Goal: Submit feedback/report problem

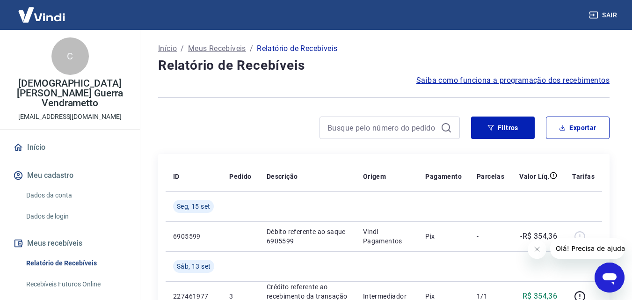
click at [99, 64] on div "C Cristiane Orgino Guerra Vendrametto cris.guerrav88@gmail.com" at bounding box center [70, 79] width 140 height 99
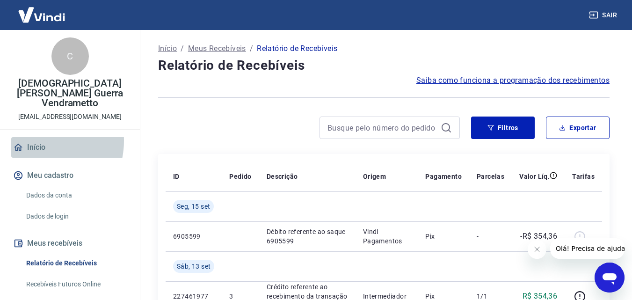
click at [37, 137] on link "Início" at bounding box center [69, 147] width 117 height 21
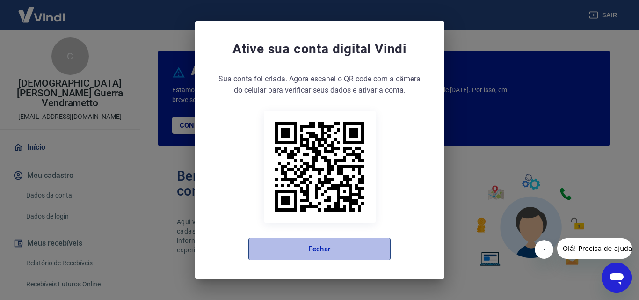
click at [296, 239] on button "Fechar" at bounding box center [319, 248] width 142 height 22
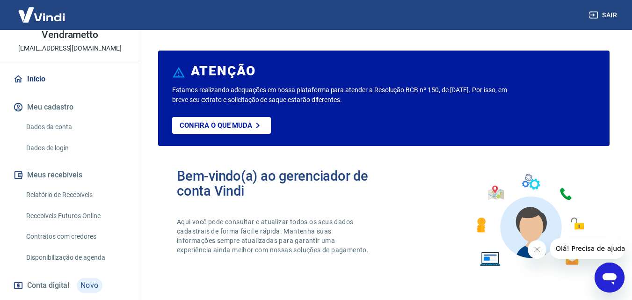
scroll to position [67, 0]
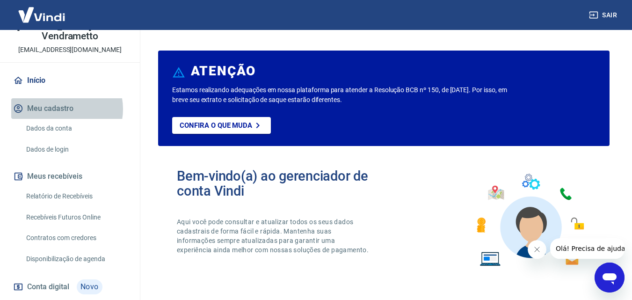
click at [63, 99] on button "Meu cadastro" at bounding box center [69, 108] width 117 height 21
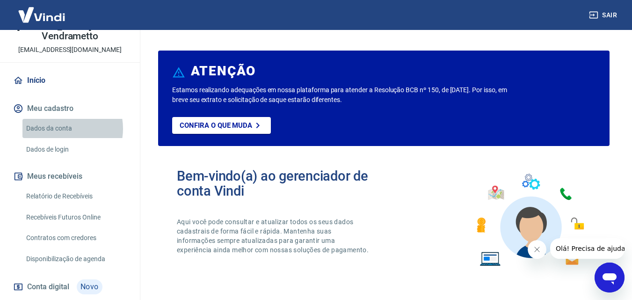
click at [61, 119] on link "Dados da conta" at bounding box center [75, 128] width 106 height 19
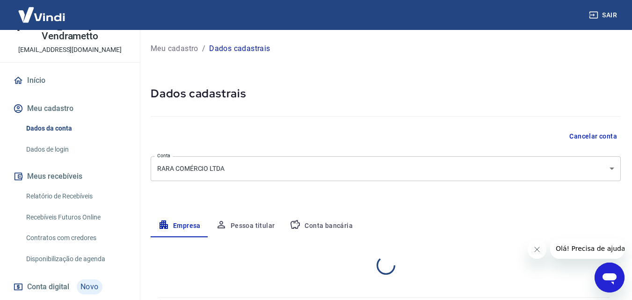
select select "PR"
select select "business"
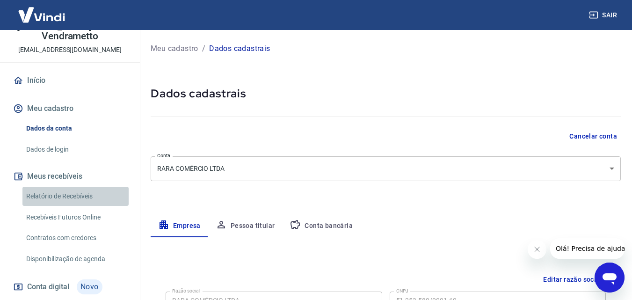
click at [87, 187] on link "Relatório de Recebíveis" at bounding box center [75, 196] width 106 height 19
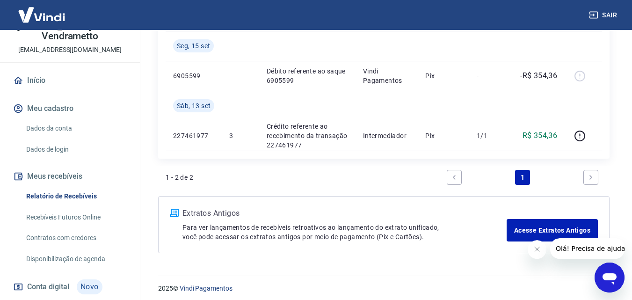
scroll to position [161, 0]
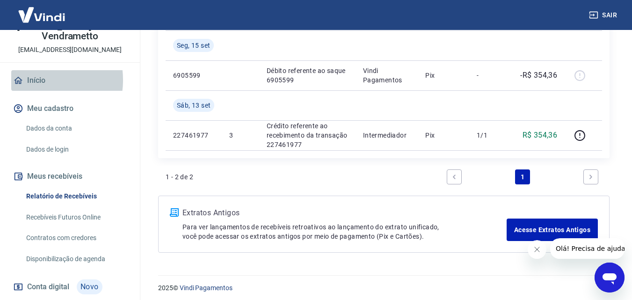
click at [37, 70] on link "Início" at bounding box center [69, 80] width 117 height 21
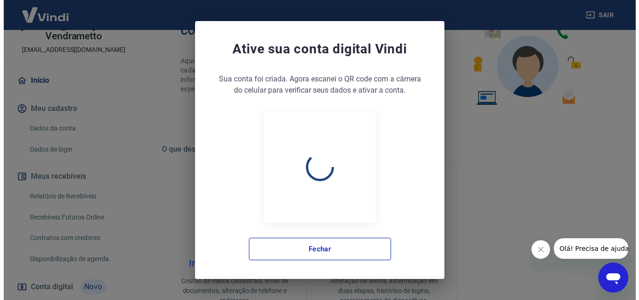
scroll to position [560, 0]
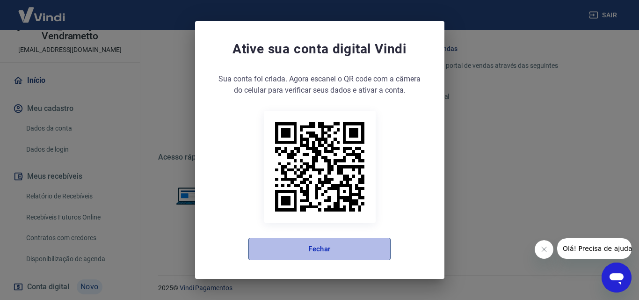
click at [311, 258] on button "Fechar" at bounding box center [319, 248] width 142 height 22
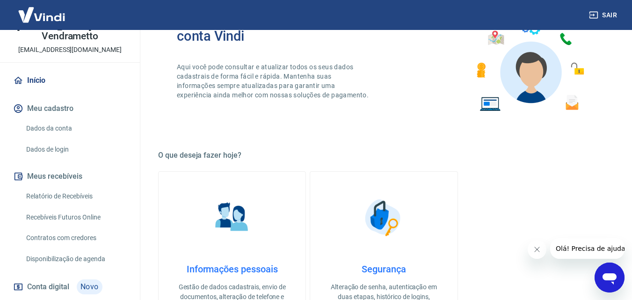
scroll to position [0, 0]
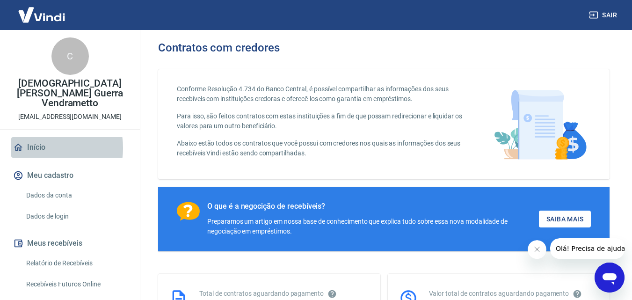
click at [42, 138] on link "Início" at bounding box center [69, 147] width 117 height 21
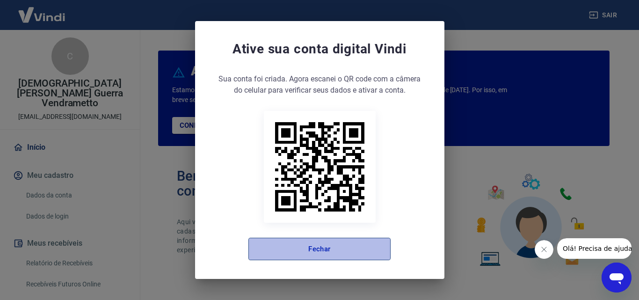
click at [349, 244] on button "Fechar" at bounding box center [319, 248] width 142 height 22
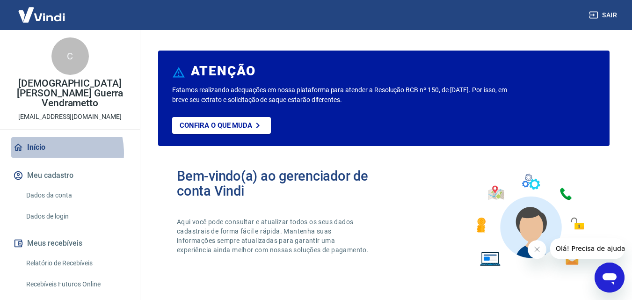
click at [47, 143] on link "Início" at bounding box center [69, 147] width 117 height 21
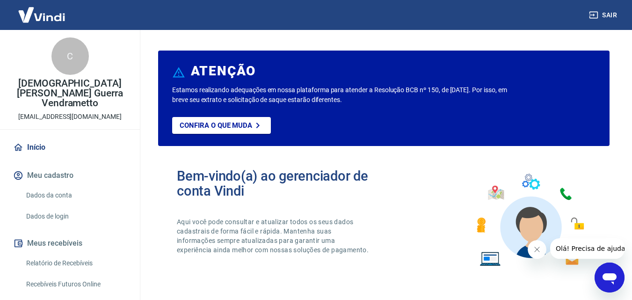
click at [612, 273] on icon "Abrir janela de mensagens" at bounding box center [609, 278] width 14 height 11
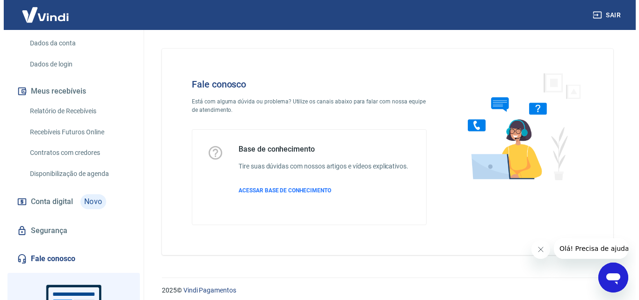
scroll to position [152, 0]
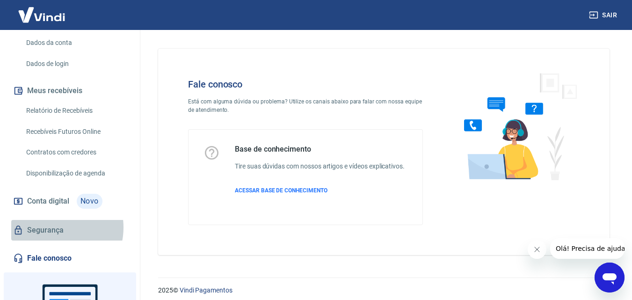
click at [52, 220] on link "Segurança" at bounding box center [69, 230] width 117 height 21
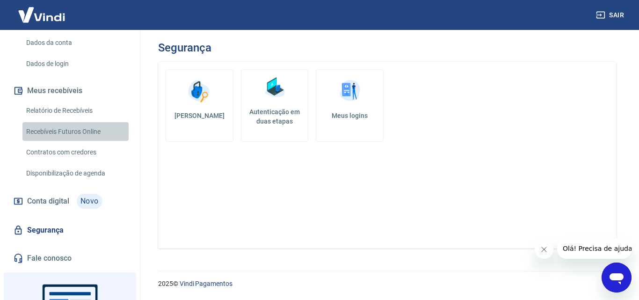
click at [82, 123] on link "Recebíveis Futuros Online" at bounding box center [75, 131] width 106 height 19
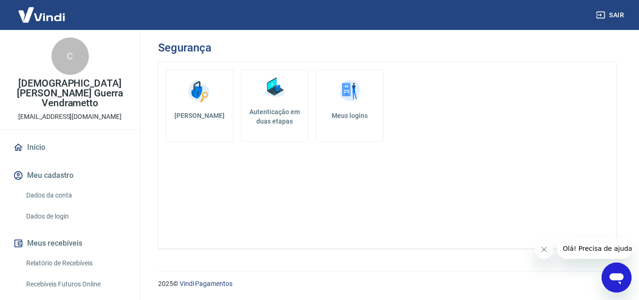
click at [40, 137] on link "Início" at bounding box center [69, 147] width 117 height 21
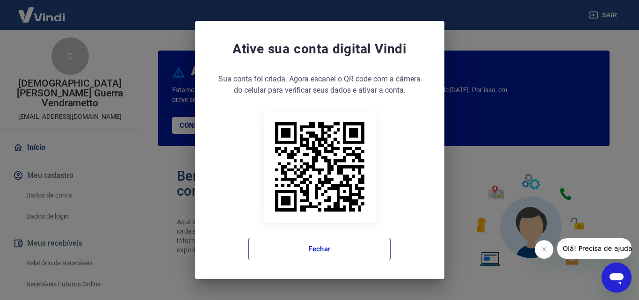
click at [299, 245] on button "Fechar" at bounding box center [319, 248] width 142 height 22
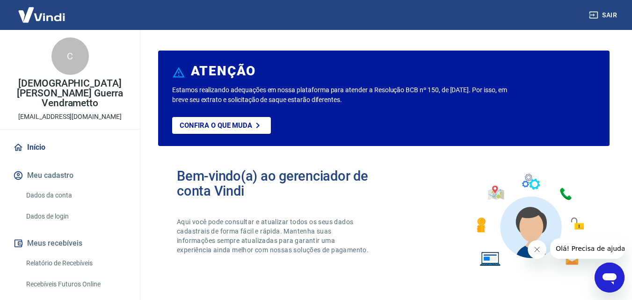
click at [40, 137] on link "Início" at bounding box center [69, 147] width 117 height 21
click at [37, 142] on link "Início" at bounding box center [69, 147] width 117 height 21
click at [61, 208] on link "Dados de login" at bounding box center [75, 216] width 106 height 19
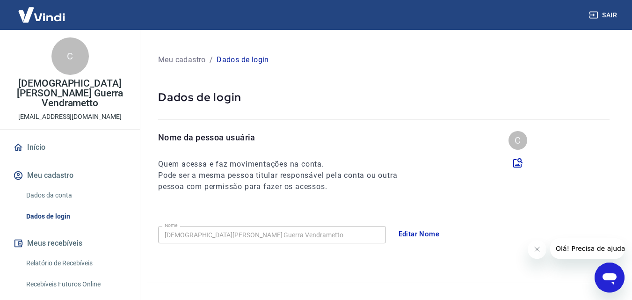
click at [44, 233] on button "Meus recebíveis" at bounding box center [69, 243] width 117 height 21
click at [47, 253] on link "Relatório de Recebíveis" at bounding box center [75, 262] width 106 height 19
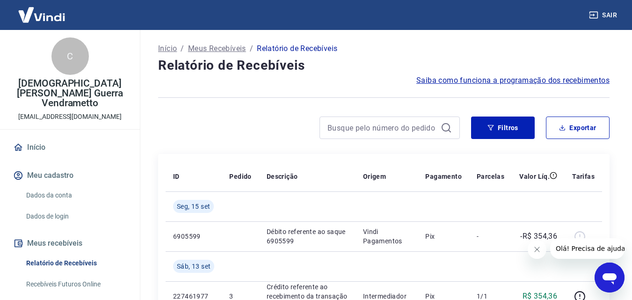
click at [15, 142] on icon at bounding box center [18, 147] width 10 height 10
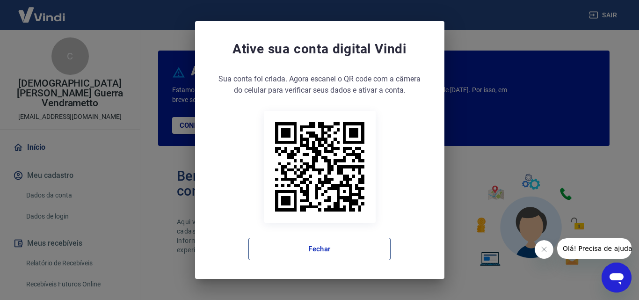
click at [353, 255] on button "Fechar" at bounding box center [319, 248] width 142 height 22
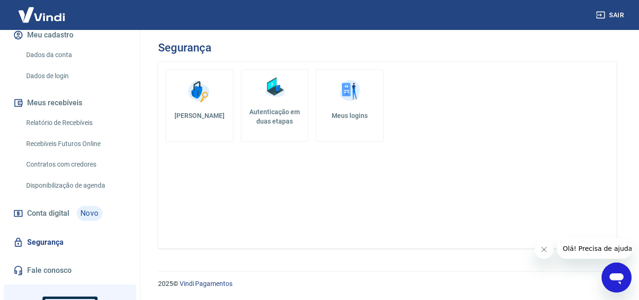
scroll to position [187, 0]
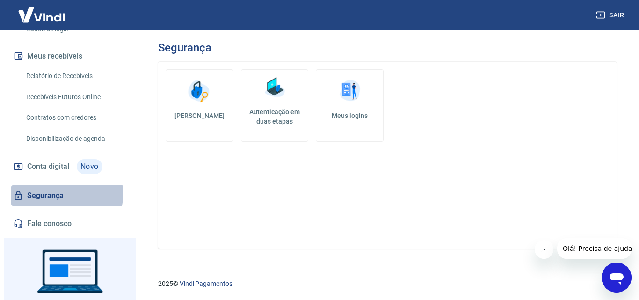
click at [53, 185] on link "Segurança" at bounding box center [69, 195] width 117 height 21
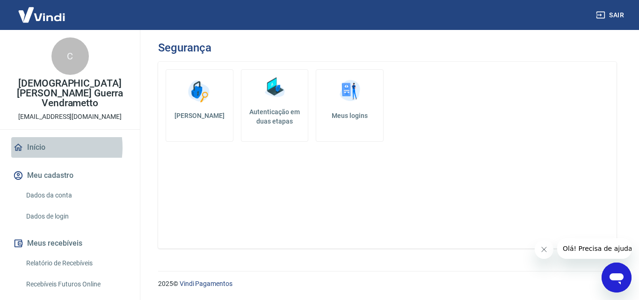
click at [37, 137] on link "Início" at bounding box center [69, 147] width 117 height 21
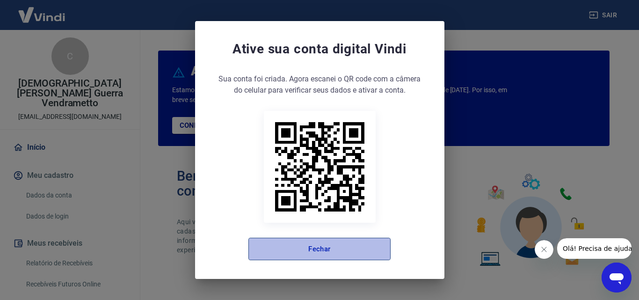
click at [316, 250] on button "Fechar" at bounding box center [319, 248] width 142 height 22
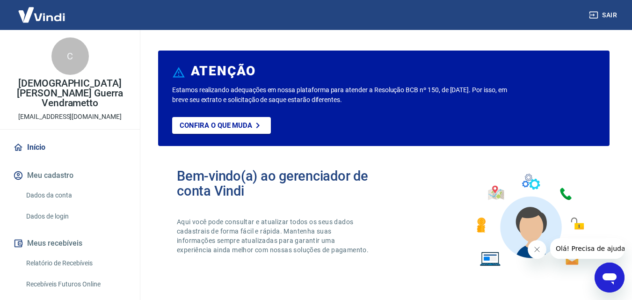
click at [535, 254] on button "Fechar mensagem da empresa" at bounding box center [536, 249] width 19 height 19
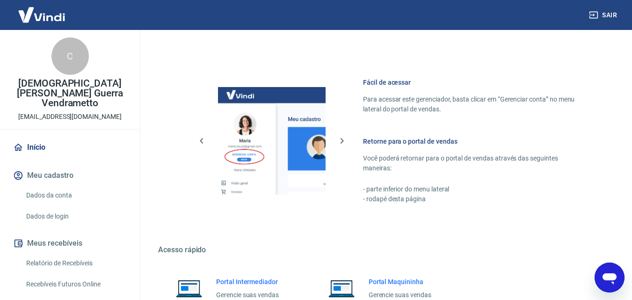
scroll to position [561, 0]
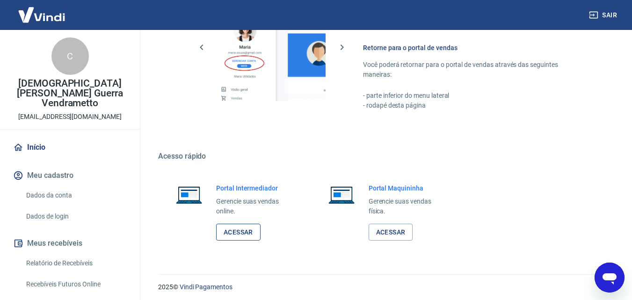
click at [239, 233] on link "Acessar" at bounding box center [238, 231] width 44 height 17
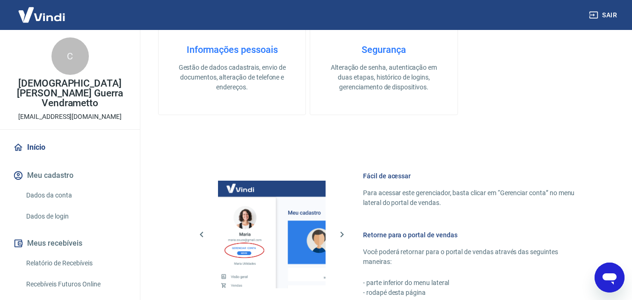
scroll to position [234, 0]
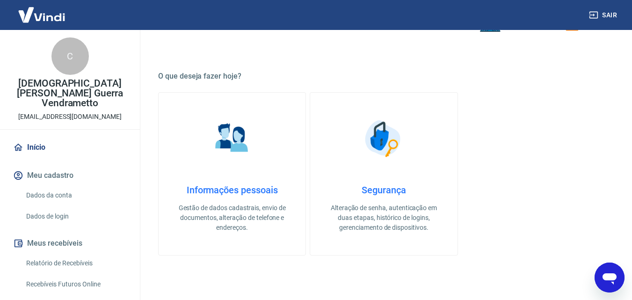
click at [237, 153] on img at bounding box center [231, 138] width 47 height 47
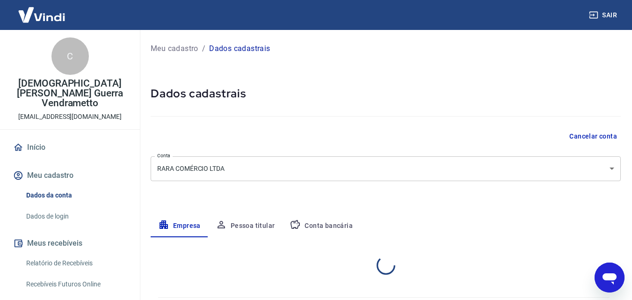
select select "PR"
select select "business"
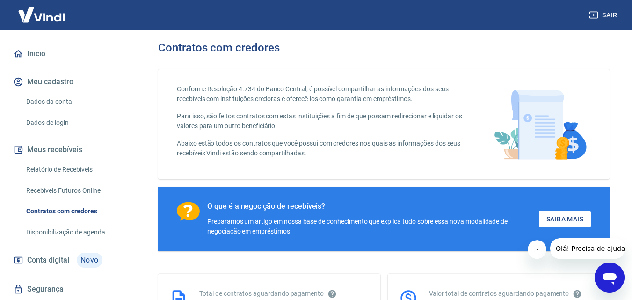
scroll to position [47, 0]
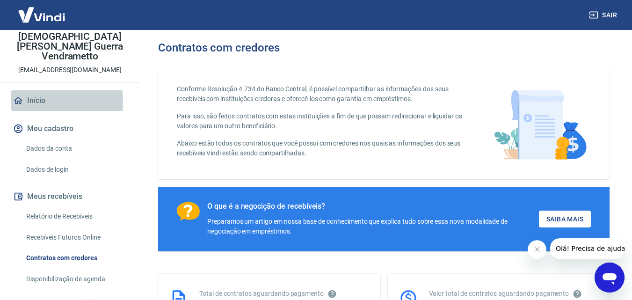
click at [38, 92] on link "Início" at bounding box center [69, 100] width 117 height 21
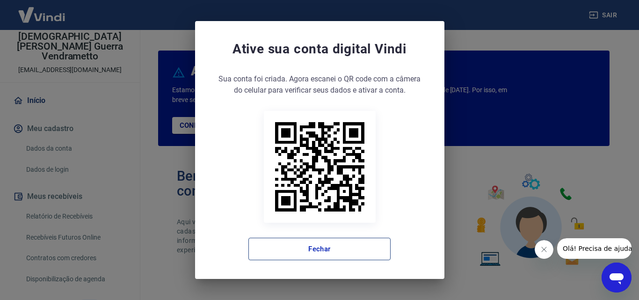
click at [355, 252] on button "Fechar" at bounding box center [319, 248] width 142 height 22
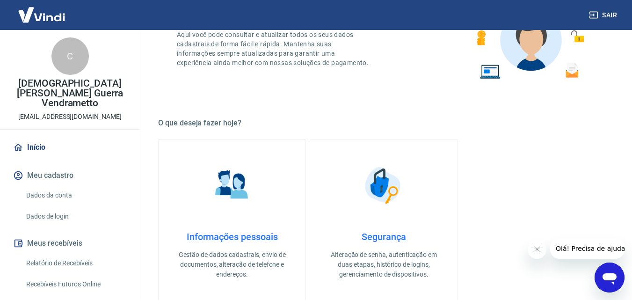
scroll to position [280, 0]
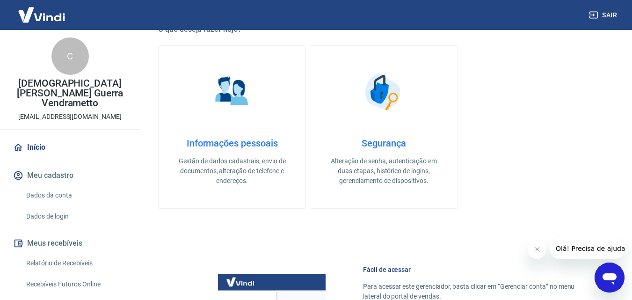
click at [231, 147] on h4 "Informações pessoais" at bounding box center [231, 142] width 117 height 11
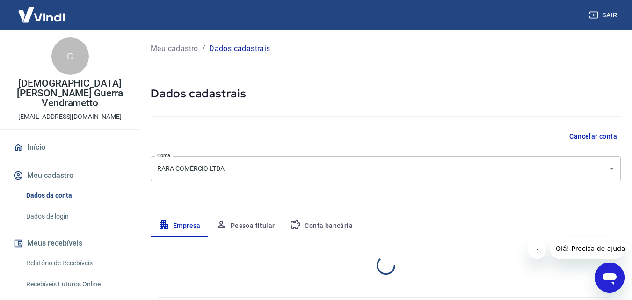
select select "PR"
select select "business"
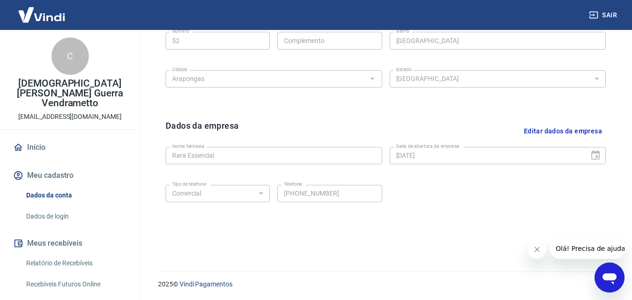
scroll to position [374, 0]
click at [73, 137] on link "Início" at bounding box center [69, 147] width 117 height 21
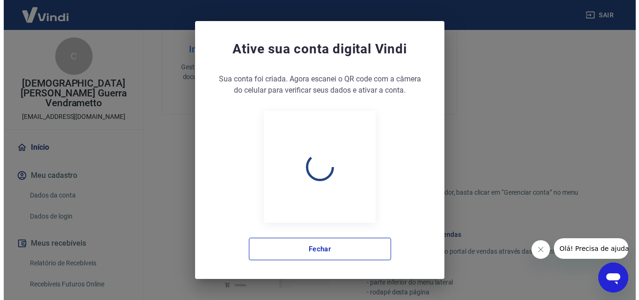
scroll to position [564, 0]
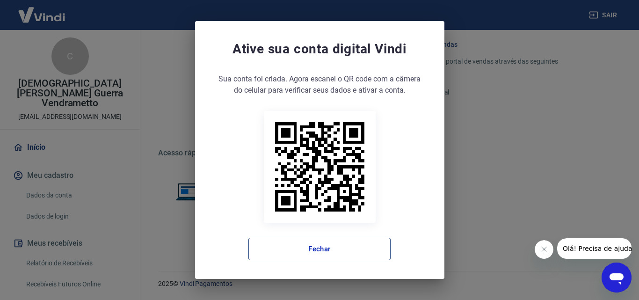
click at [297, 248] on button "Fechar" at bounding box center [319, 248] width 142 height 22
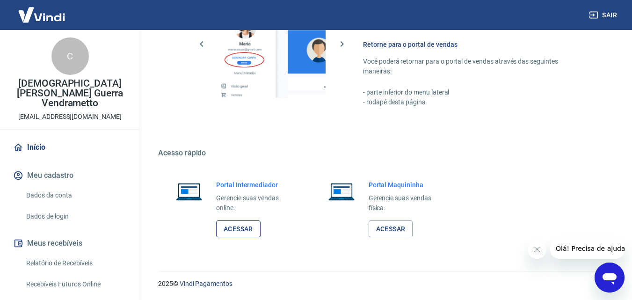
click at [253, 230] on link "Acessar" at bounding box center [238, 228] width 44 height 17
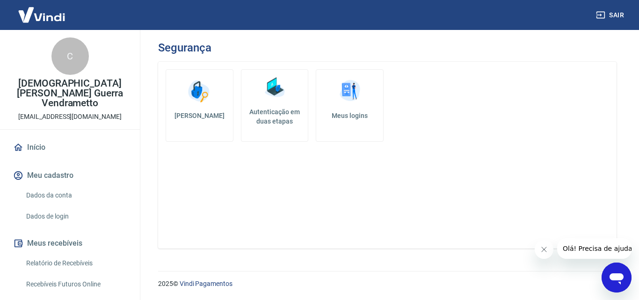
click at [618, 284] on icon "Abrir janela de mensagens" at bounding box center [616, 277] width 17 height 17
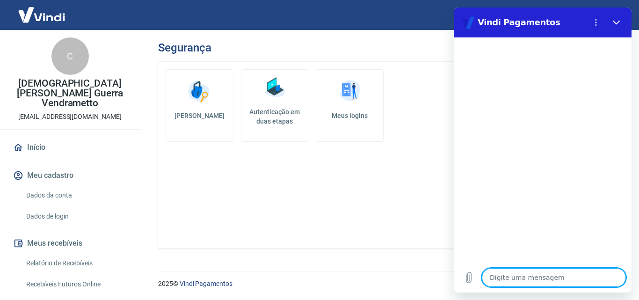
type textarea "o"
type textarea "x"
type textarea "on"
type textarea "x"
type textarea "ond"
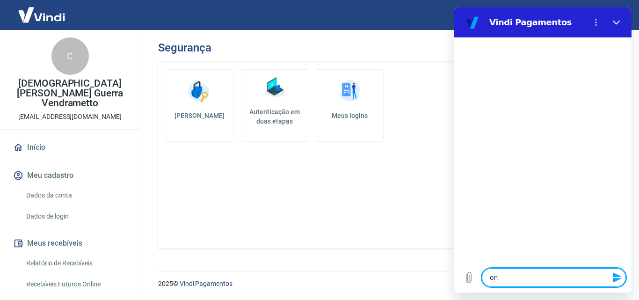
type textarea "x"
type textarea "onde"
type textarea "x"
type textarea "onde"
type textarea "x"
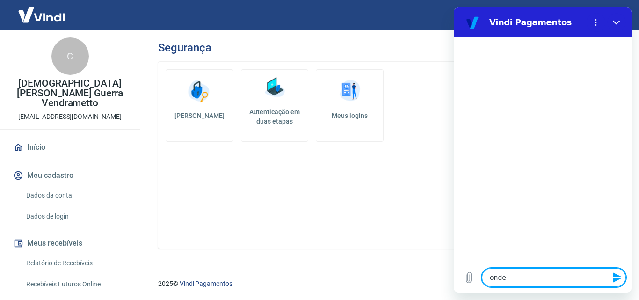
type textarea "onde e"
type textarea "x"
type textarea "onde es"
type textarea "x"
type textarea "onde est"
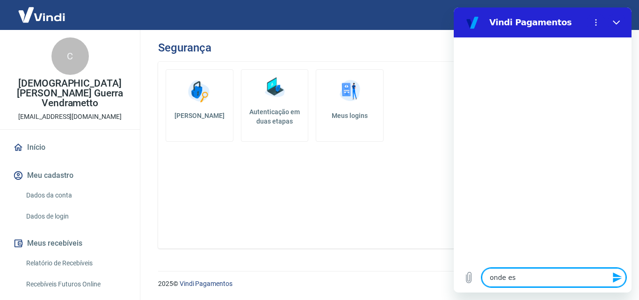
type textarea "x"
type textarea "onde esta"
type textarea "x"
type textarea "onde esta"
type textarea "x"
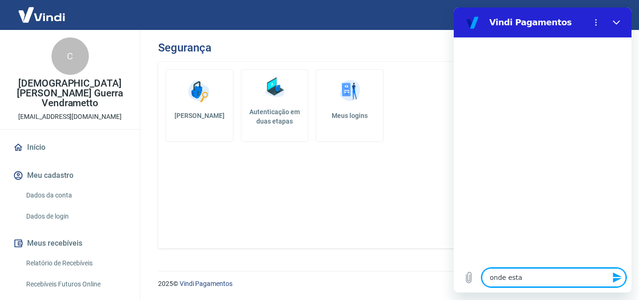
type textarea "onde esta p"
type textarea "x"
type textarea "onde esta pa"
type textarea "x"
type textarea "onde esta par"
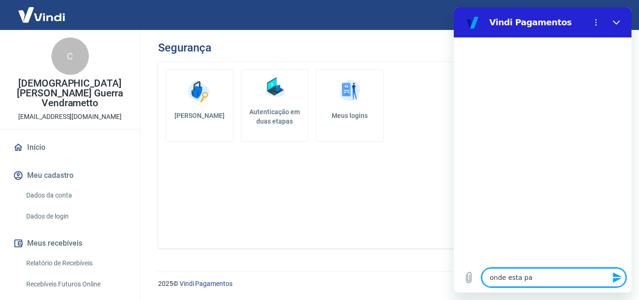
type textarea "x"
type textarea "onde esta para"
type textarea "x"
type textarea "onde esta para"
type textarea "x"
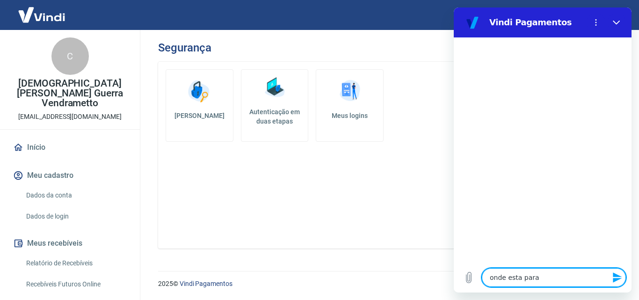
type textarea "onde esta para e"
type textarea "x"
type textarea "onde esta para eu"
type textarea "x"
type textarea "onde esta para eu"
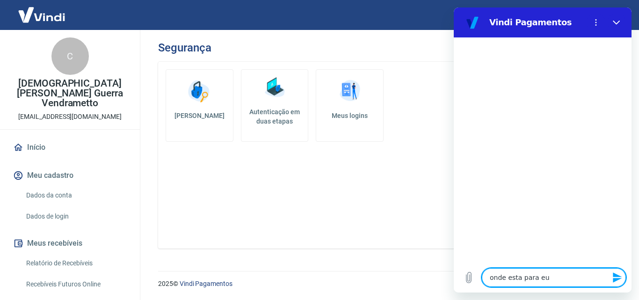
type textarea "x"
type textarea "onde esta para eu a"
type textarea "x"
type textarea "onde esta para eu al"
type textarea "x"
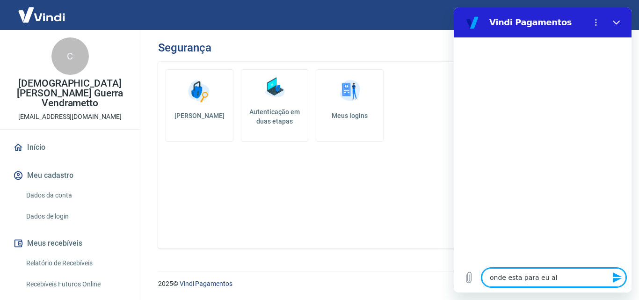
type textarea "onde esta para eu alt"
type textarea "x"
type textarea "onde esta para eu alte"
type textarea "x"
type textarea "onde esta para eu alter"
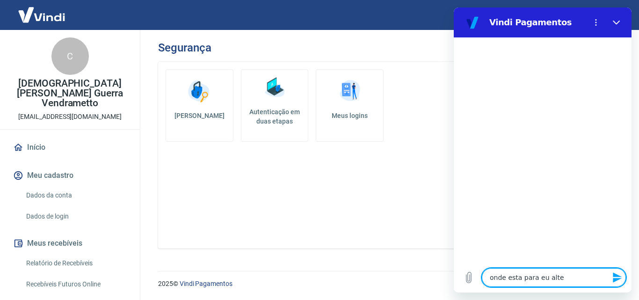
type textarea "x"
type textarea "onde esta para eu altera"
type textarea "x"
type textarea "onde esta para eu alterar"
type textarea "x"
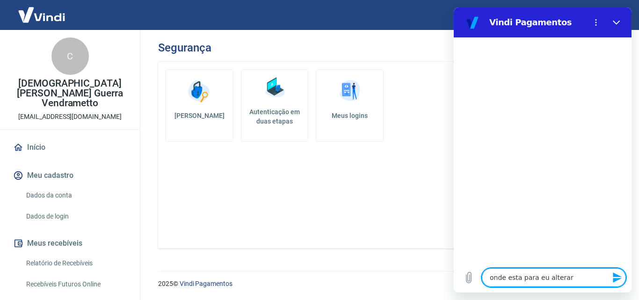
type textarea "onde esta para eu alterar"
type textarea "x"
type textarea "onde esta para eu alterar o"
type textarea "x"
type textarea "onde esta para eu alterar o"
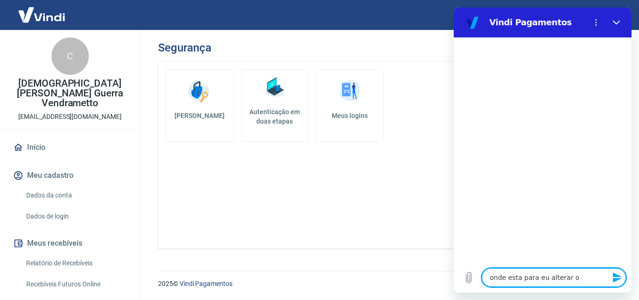
type textarea "x"
type textarea "onde esta para eu alterar o r"
type textarea "x"
type textarea "onde esta para eu alterar o ra"
type textarea "x"
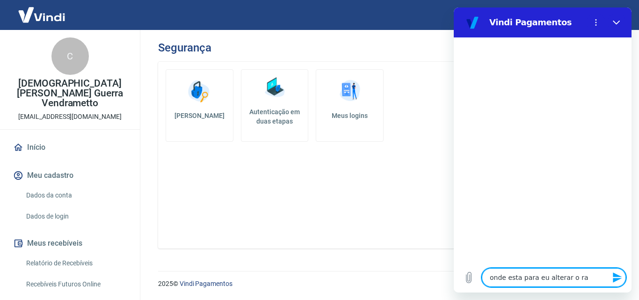
type textarea "onde esta para eu alterar o ras"
type textarea "x"
type textarea "onde esta para eu alterar o rast"
type textarea "x"
type textarea "onde esta para eu alterar o rastr"
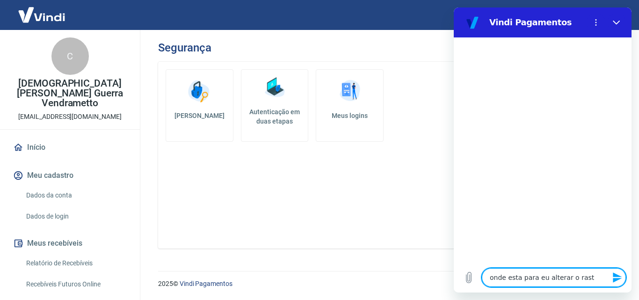
type textarea "x"
type textarea "onde esta para eu alterar o rastre"
type textarea "x"
type textarea "onde esta para eu alterar o rastrei"
type textarea "x"
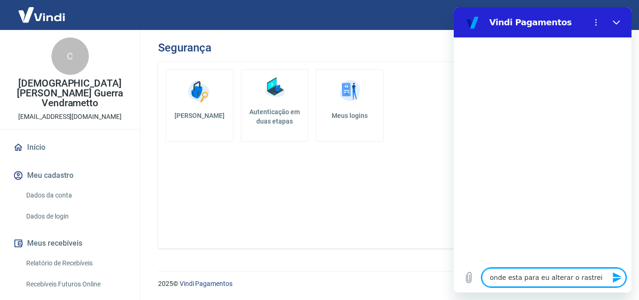
type textarea "onde esta para eu alterar o rastreio"
type textarea "x"
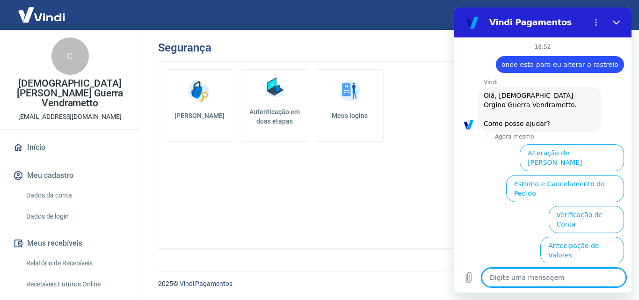
scroll to position [74, 0]
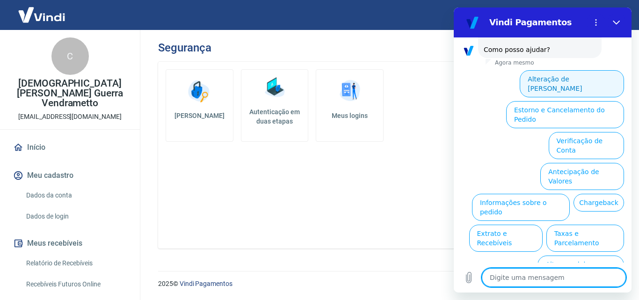
click at [568, 82] on button "Alteração de [PERSON_NAME]" at bounding box center [571, 83] width 104 height 27
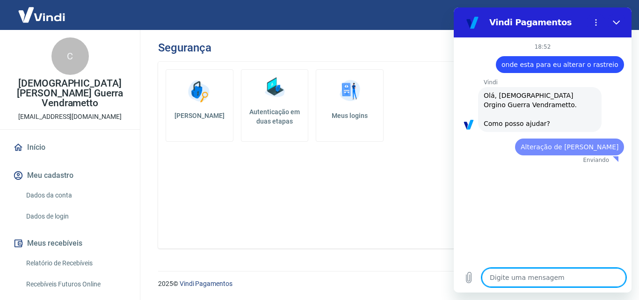
scroll to position [0, 0]
type textarea "x"
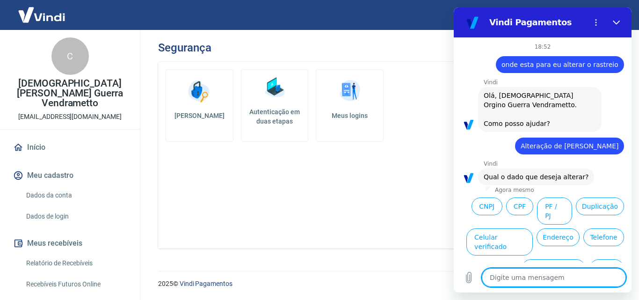
scroll to position [41, 0]
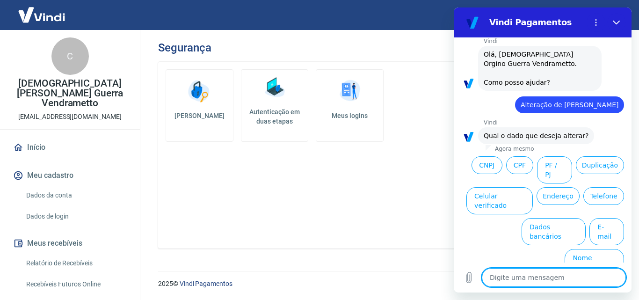
click at [522, 281] on textarea at bounding box center [554, 277] width 144 height 19
type textarea "n"
type textarea "x"
type textarea "na"
type textarea "x"
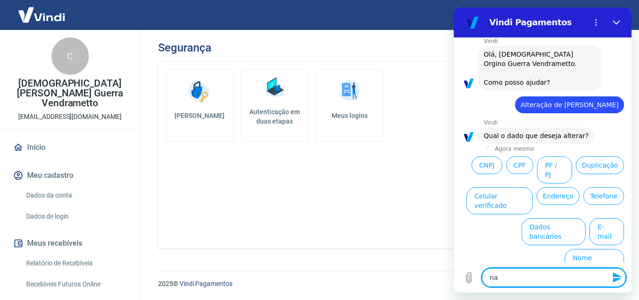
type textarea "nao"
type textarea "x"
type textarea "nao"
type textarea "x"
type textarea "nao q"
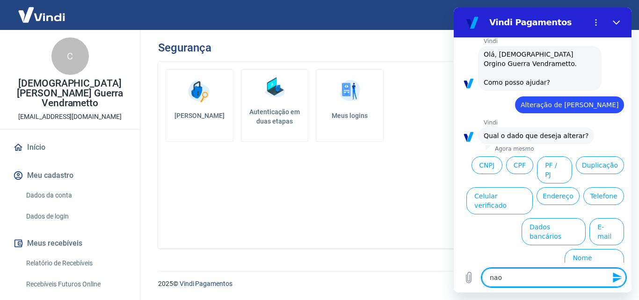
type textarea "x"
type textarea "nao qu"
type textarea "x"
type textarea "nao que"
type textarea "x"
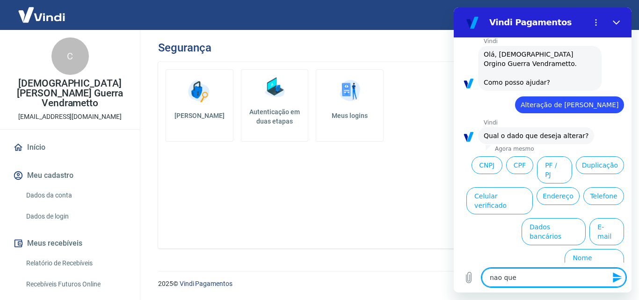
type textarea "[PERSON_NAME]"
type textarea "x"
type textarea "[PERSON_NAME]"
type textarea "x"
type textarea "[PERSON_NAME]"
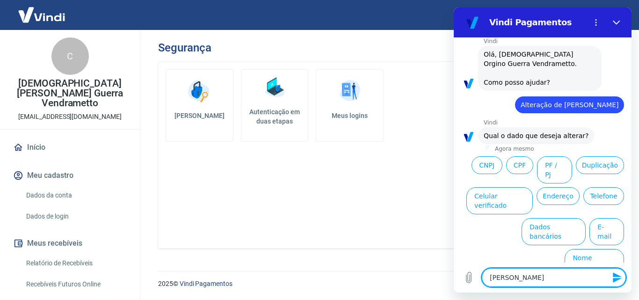
type textarea "x"
type textarea "nao quero o"
type textarea "x"
type textarea "nao quero os"
type textarea "x"
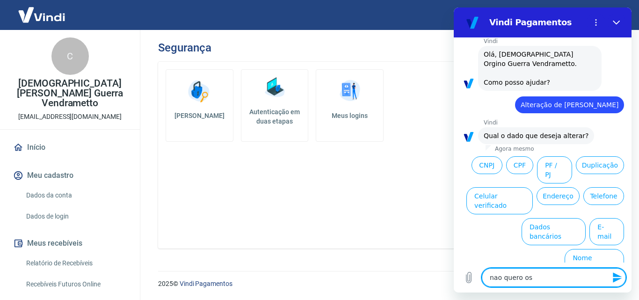
type textarea "nao quero os"
type textarea "x"
type textarea "nao quero os d"
type textarea "x"
type textarea "nao quero os da"
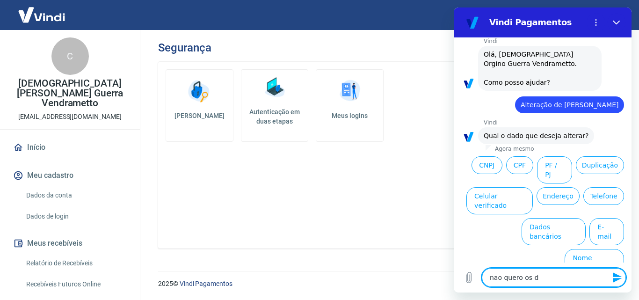
type textarea "x"
type textarea "nao quero os dad"
type textarea "x"
type textarea "nao quero os dado"
type textarea "x"
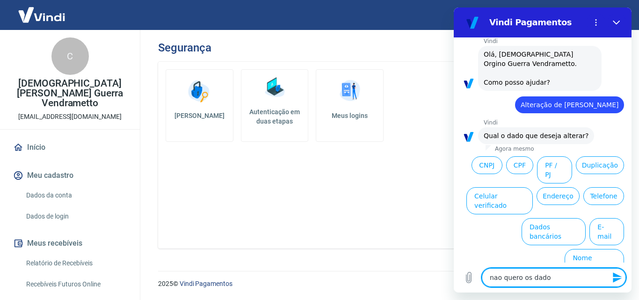
type textarea "nao quero os dados"
type textarea "x"
type textarea "nao quero os dados"
type textarea "x"
type textarea "nao quero os dados d"
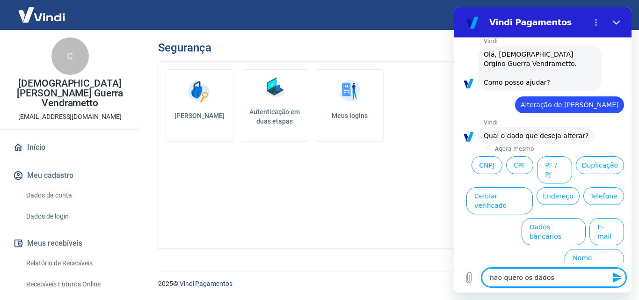
type textarea "x"
type textarea "nao quero os dados do"
type textarea "x"
type textarea "nao quero os dados do"
type textarea "x"
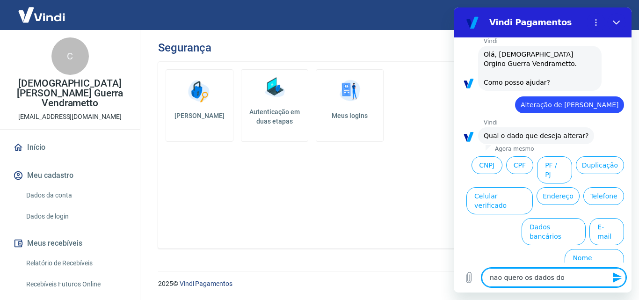
type textarea "nao quero os dados do r"
type textarea "x"
type textarea "nao quero os dados do ra"
type textarea "x"
type textarea "nao quero os dados do ras"
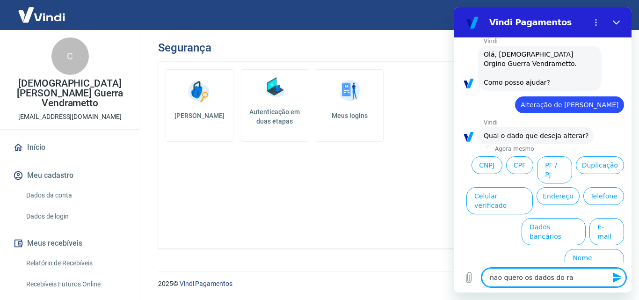
type textarea "x"
type textarea "nao quero os dados do rast"
type textarea "x"
type textarea "nao quero os dados do rastr"
type textarea "x"
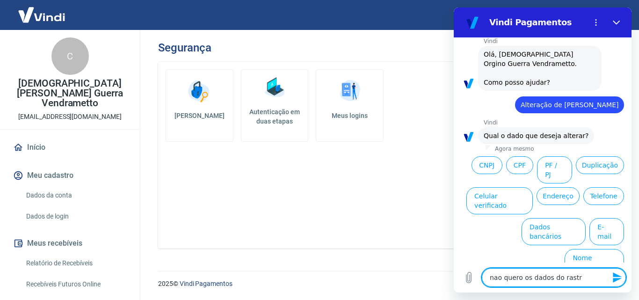
type textarea "nao quero os dados do rastre"
type textarea "x"
type textarea "nao quero os dados do rastrei"
type textarea "x"
type textarea "nao quero os dados do rastreio"
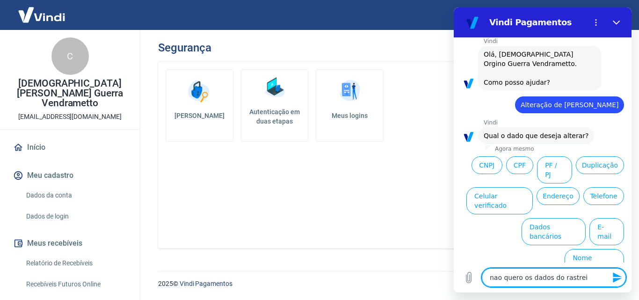
type textarea "x"
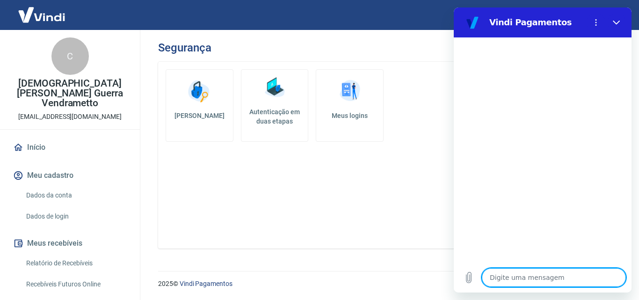
scroll to position [279, 0]
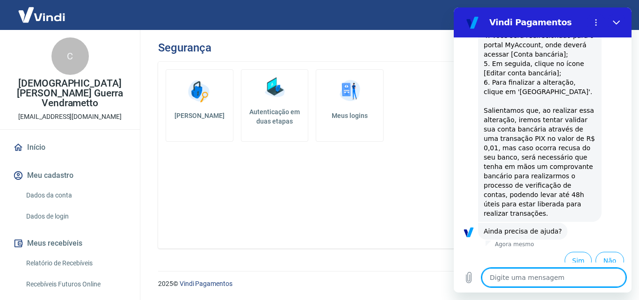
click at [518, 278] on textarea at bounding box center [554, 277] width 144 height 19
click at [597, 252] on button "Não" at bounding box center [609, 261] width 29 height 18
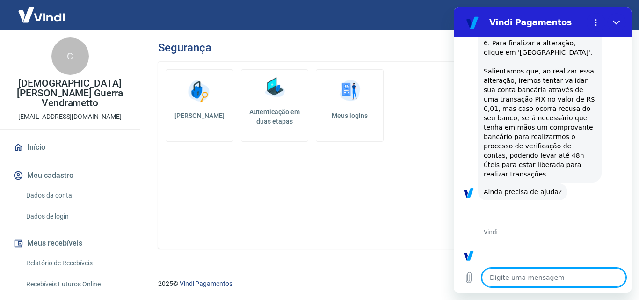
scroll to position [363, 0]
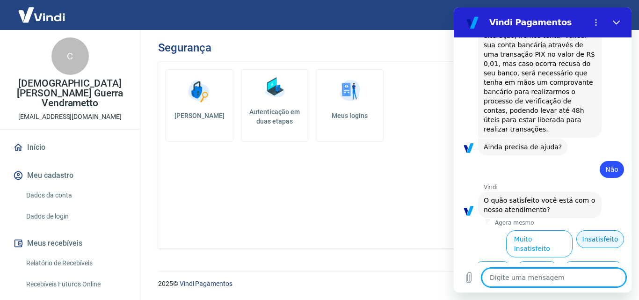
click at [597, 236] on button "Insatisfeito" at bounding box center [600, 239] width 48 height 18
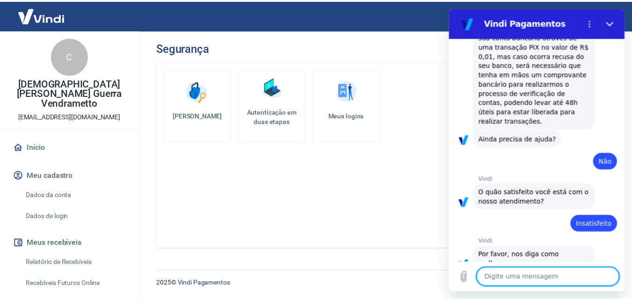
scroll to position [373, 0]
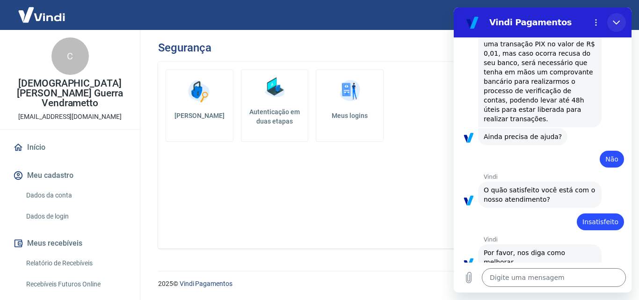
click at [619, 21] on icon "Fechar" at bounding box center [615, 23] width 7 height 4
type textarea "x"
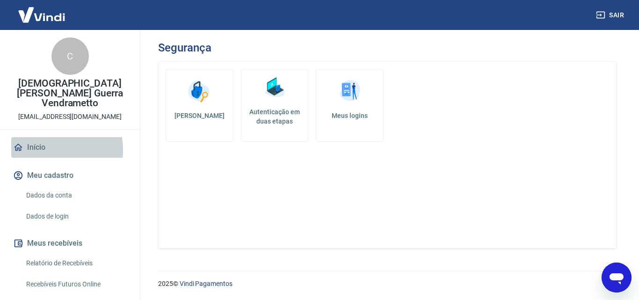
click at [41, 140] on link "Início" at bounding box center [69, 147] width 117 height 21
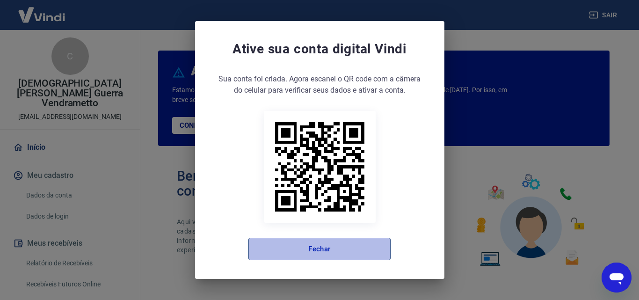
click at [337, 250] on button "Fechar" at bounding box center [319, 248] width 142 height 22
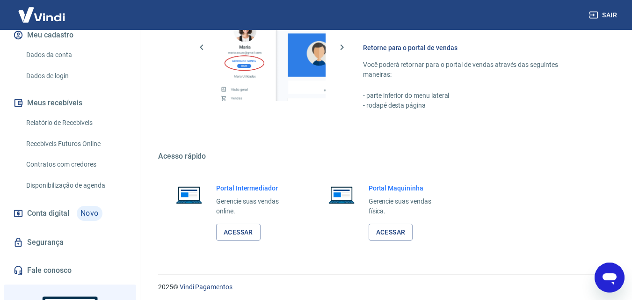
scroll to position [47, 0]
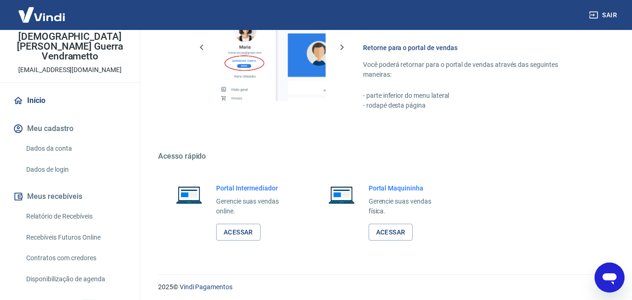
click at [62, 208] on link "Relatório de Recebíveis" at bounding box center [75, 216] width 106 height 19
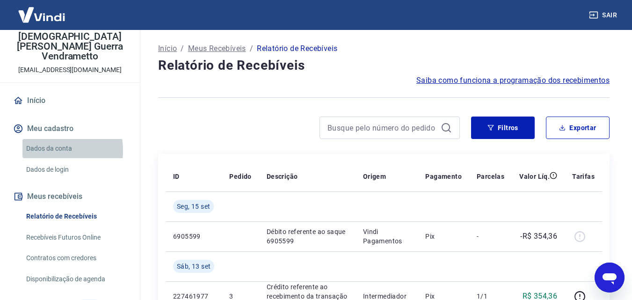
click at [43, 141] on link "Dados da conta" at bounding box center [75, 148] width 106 height 19
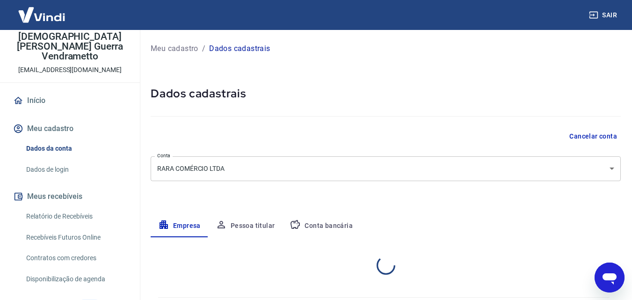
select select "PR"
select select "business"
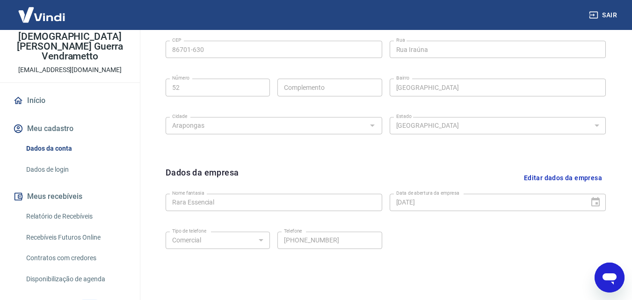
scroll to position [374, 0]
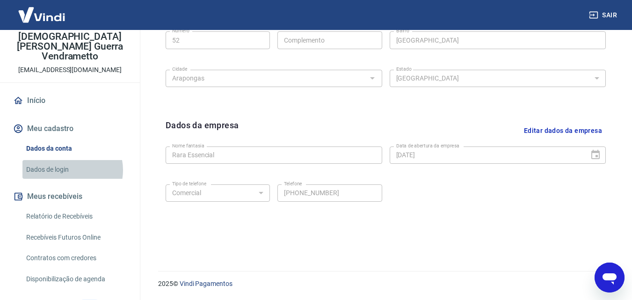
click at [72, 160] on link "Dados de login" at bounding box center [75, 169] width 106 height 19
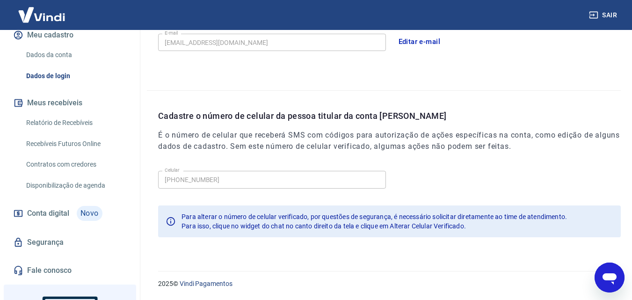
scroll to position [224, 0]
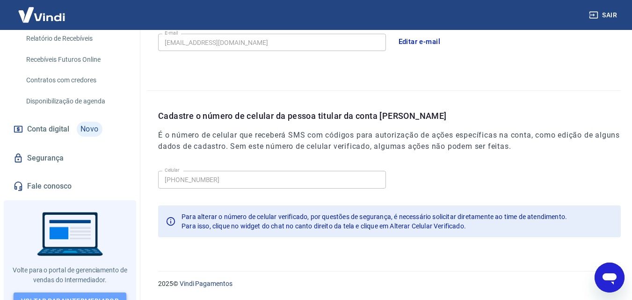
click at [52, 292] on link "Voltar para Intermediador" at bounding box center [70, 300] width 113 height 17
